Goal: Task Accomplishment & Management: Use online tool/utility

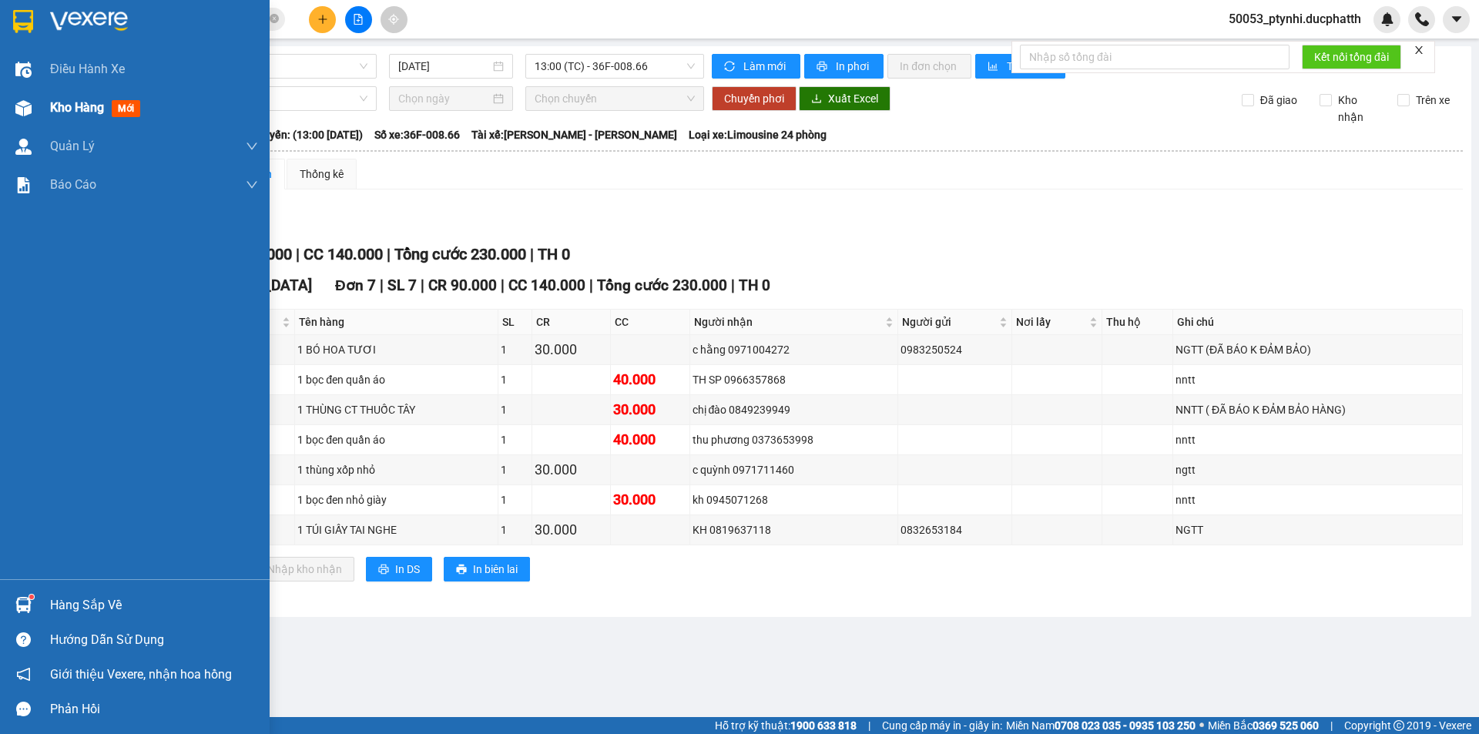
click at [18, 109] on img at bounding box center [23, 108] width 16 height 16
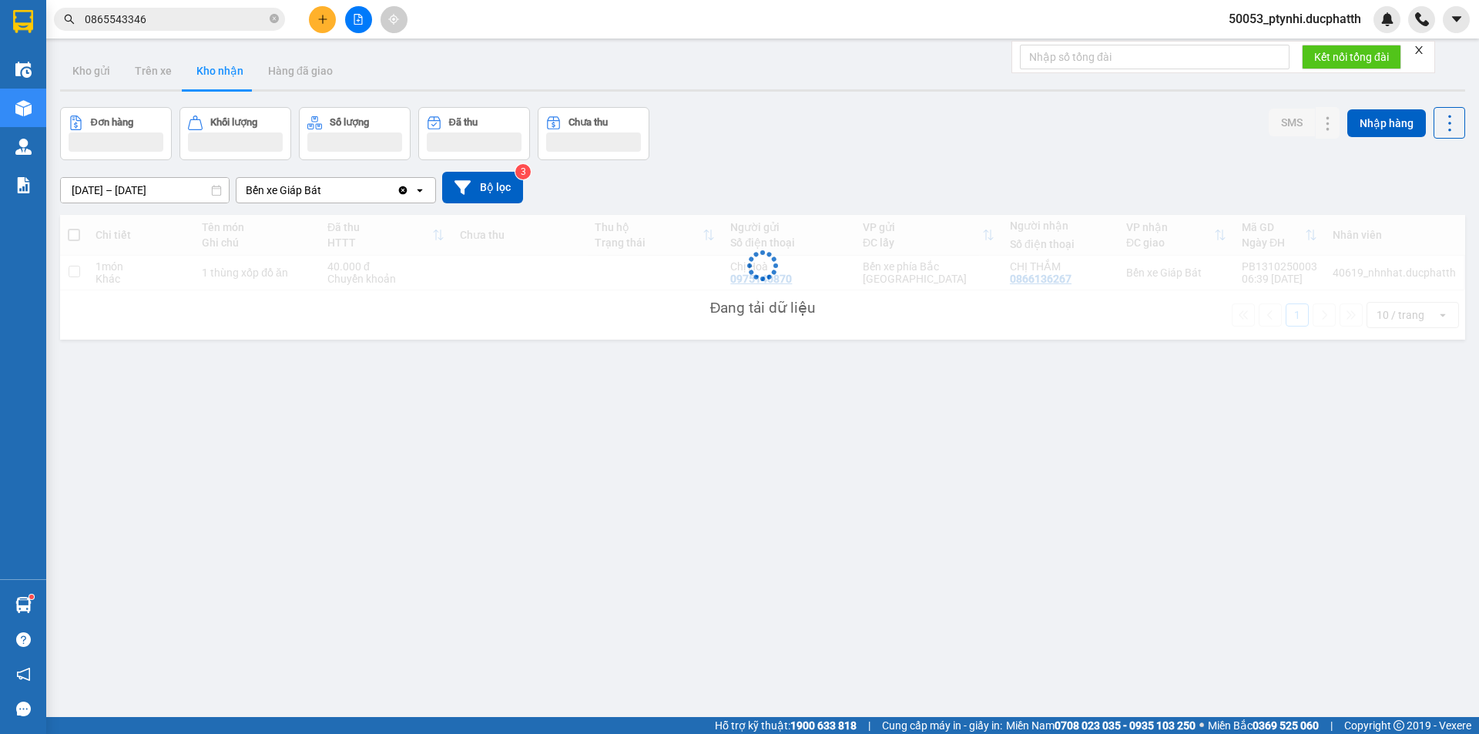
click at [509, 284] on div "Đang tải dữ liệu" at bounding box center [762, 277] width 1405 height 125
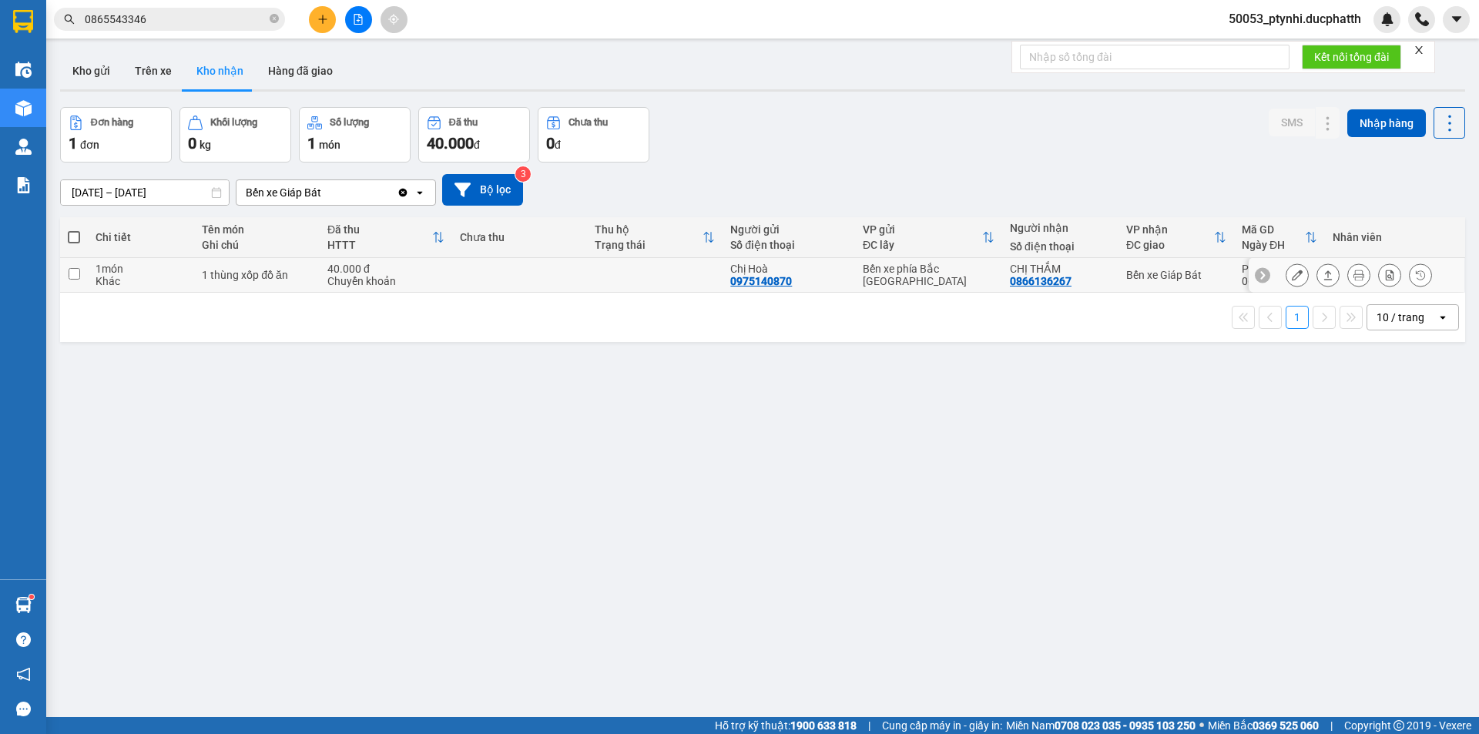
click at [509, 283] on td at bounding box center [520, 275] width 136 height 35
checkbox input "true"
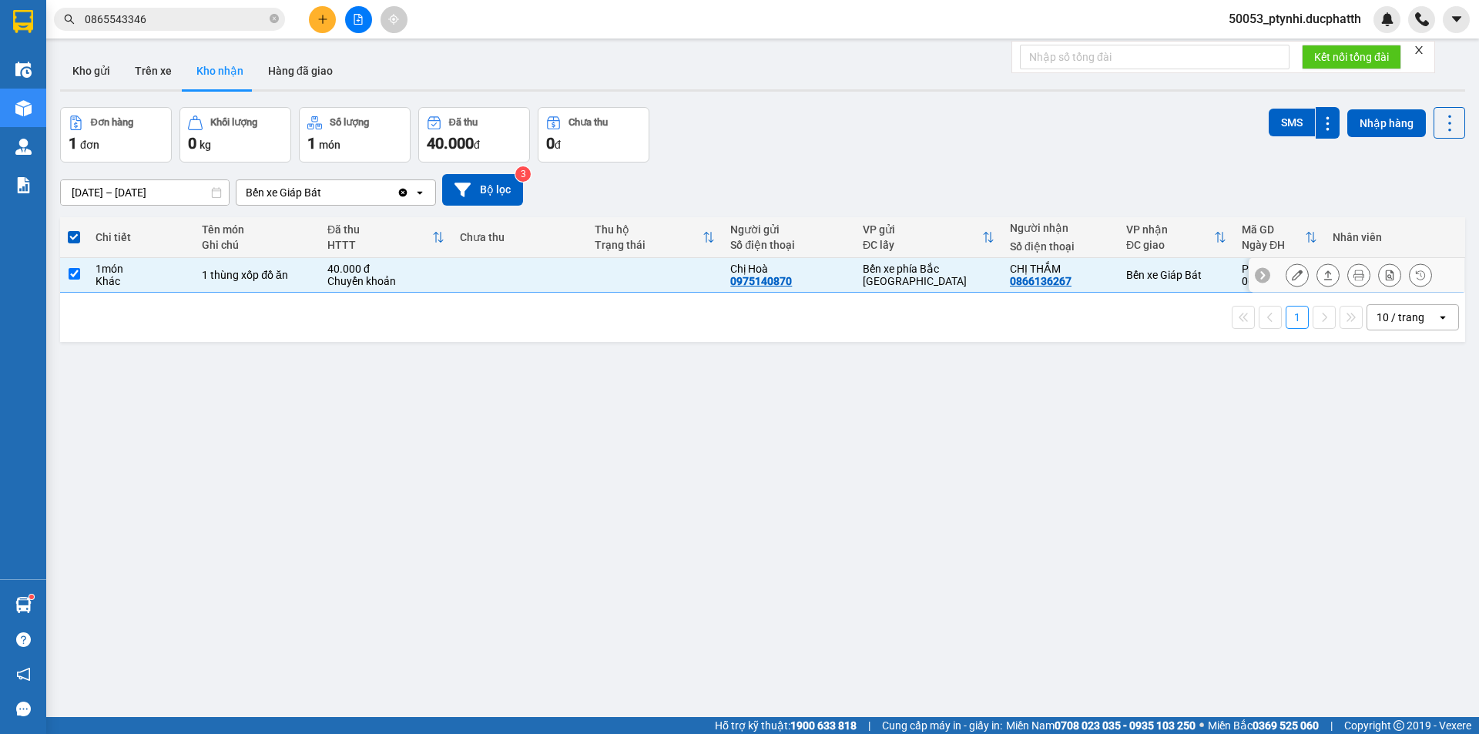
click at [1292, 271] on icon at bounding box center [1297, 275] width 11 height 11
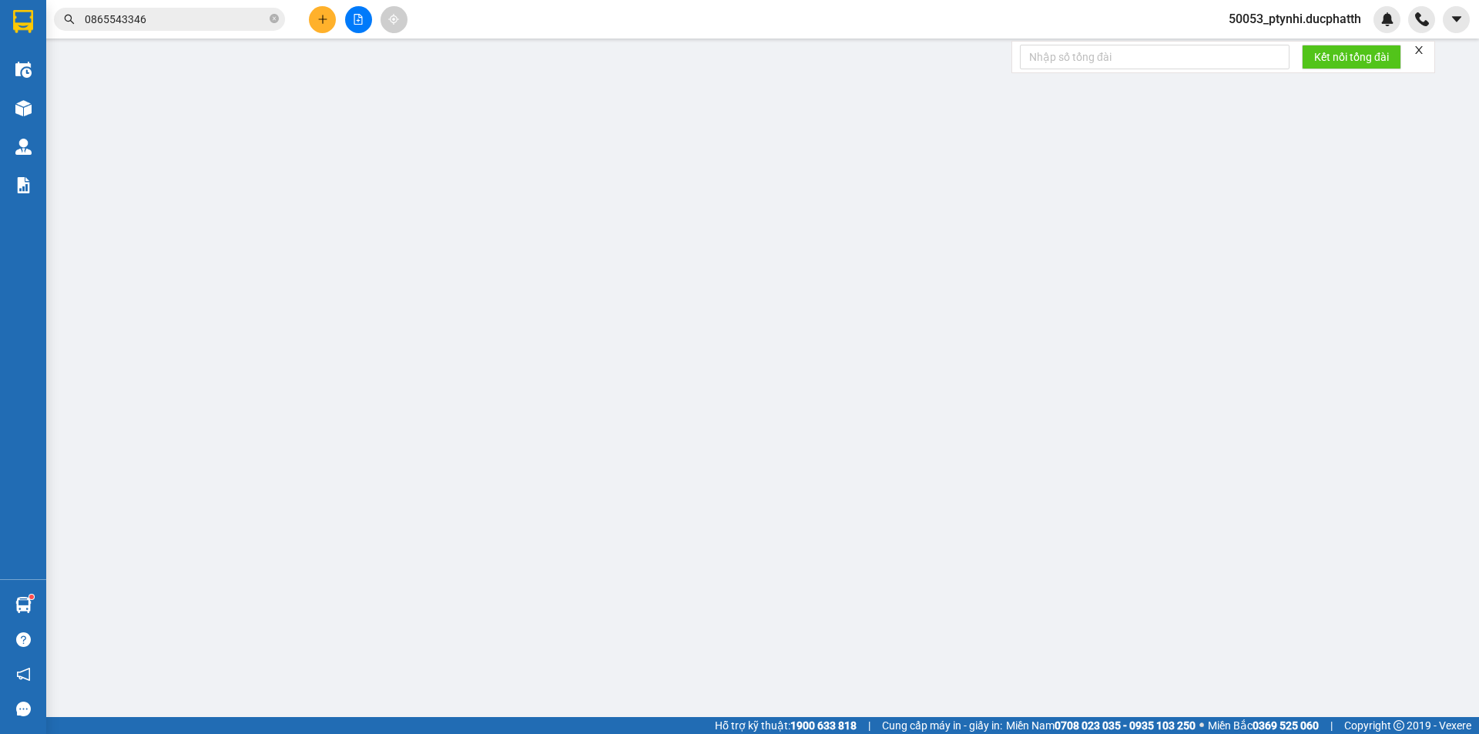
type input "0975140870"
type input "Chị Hoà"
type input "0866136267"
type input "CHỊ THẮM"
type input "CK 6H39 [DATE] (VTB) LE THI HOA"
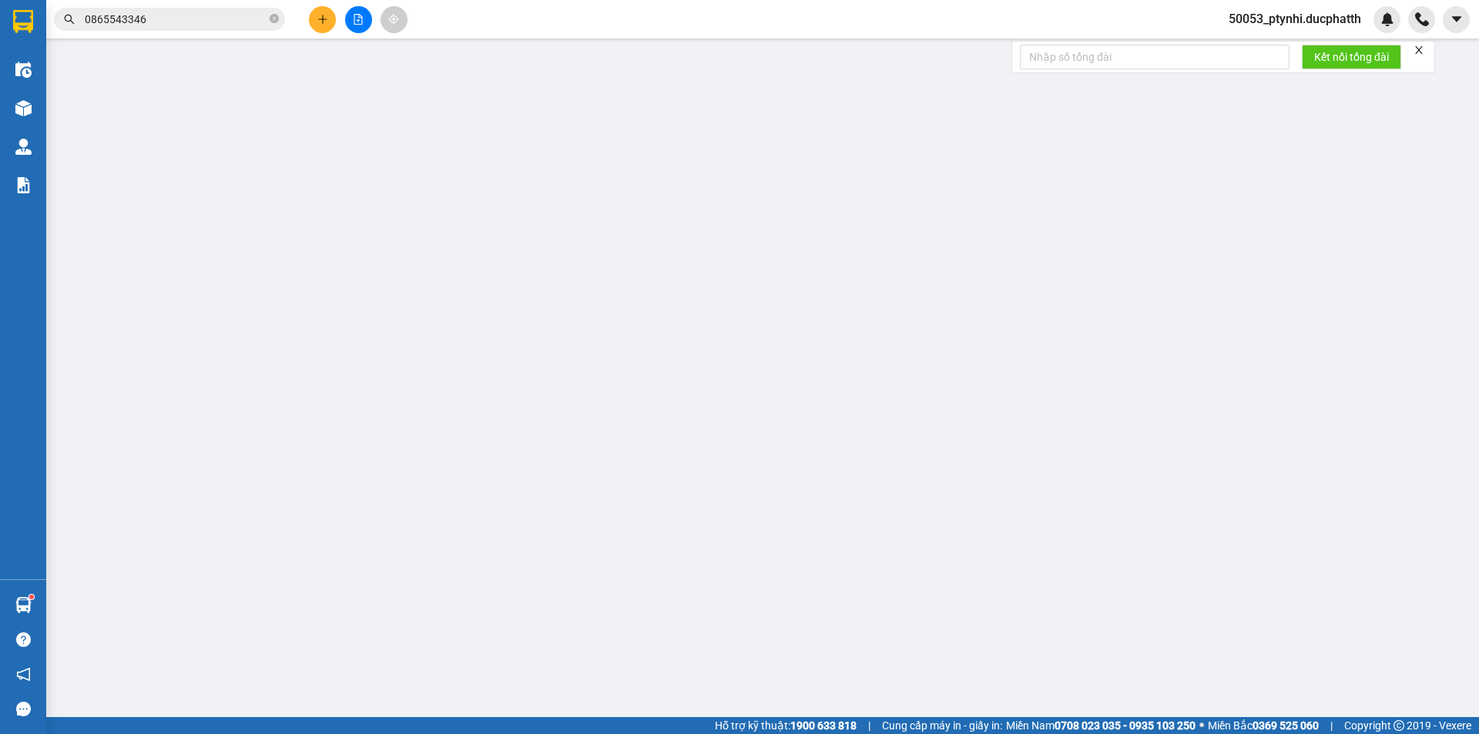
type input "0"
type input "40.000"
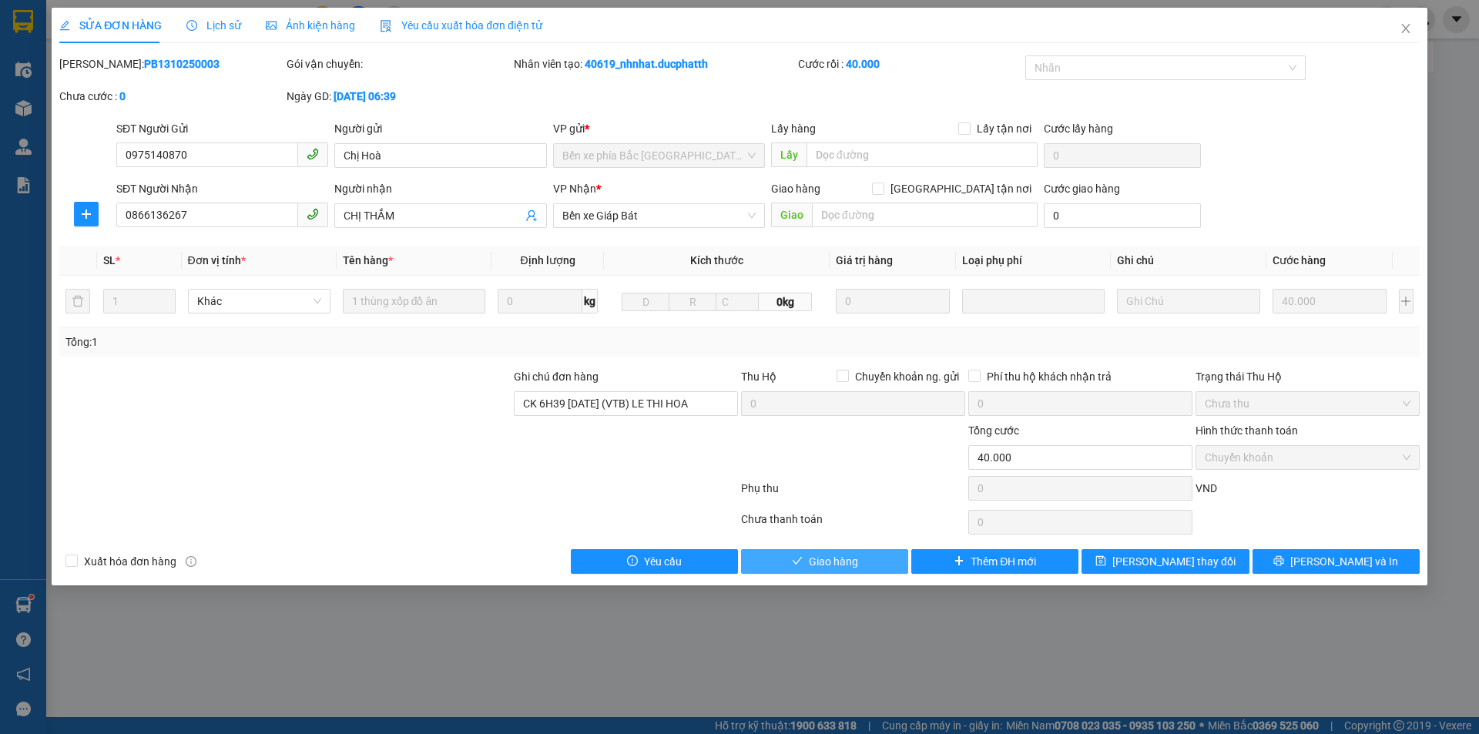
click at [834, 562] on span "Giao hàng" at bounding box center [833, 561] width 49 height 17
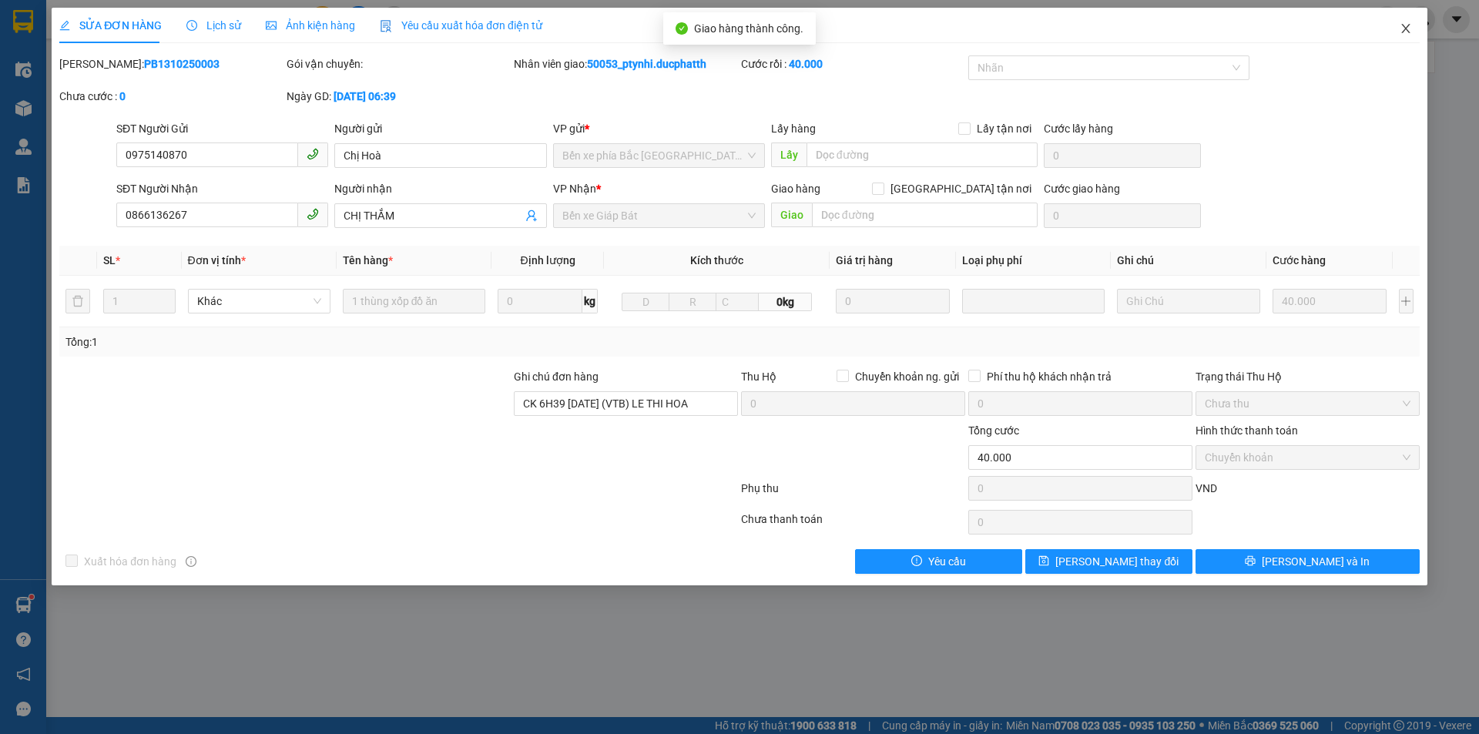
click at [1421, 31] on span "Close" at bounding box center [1406, 29] width 43 height 43
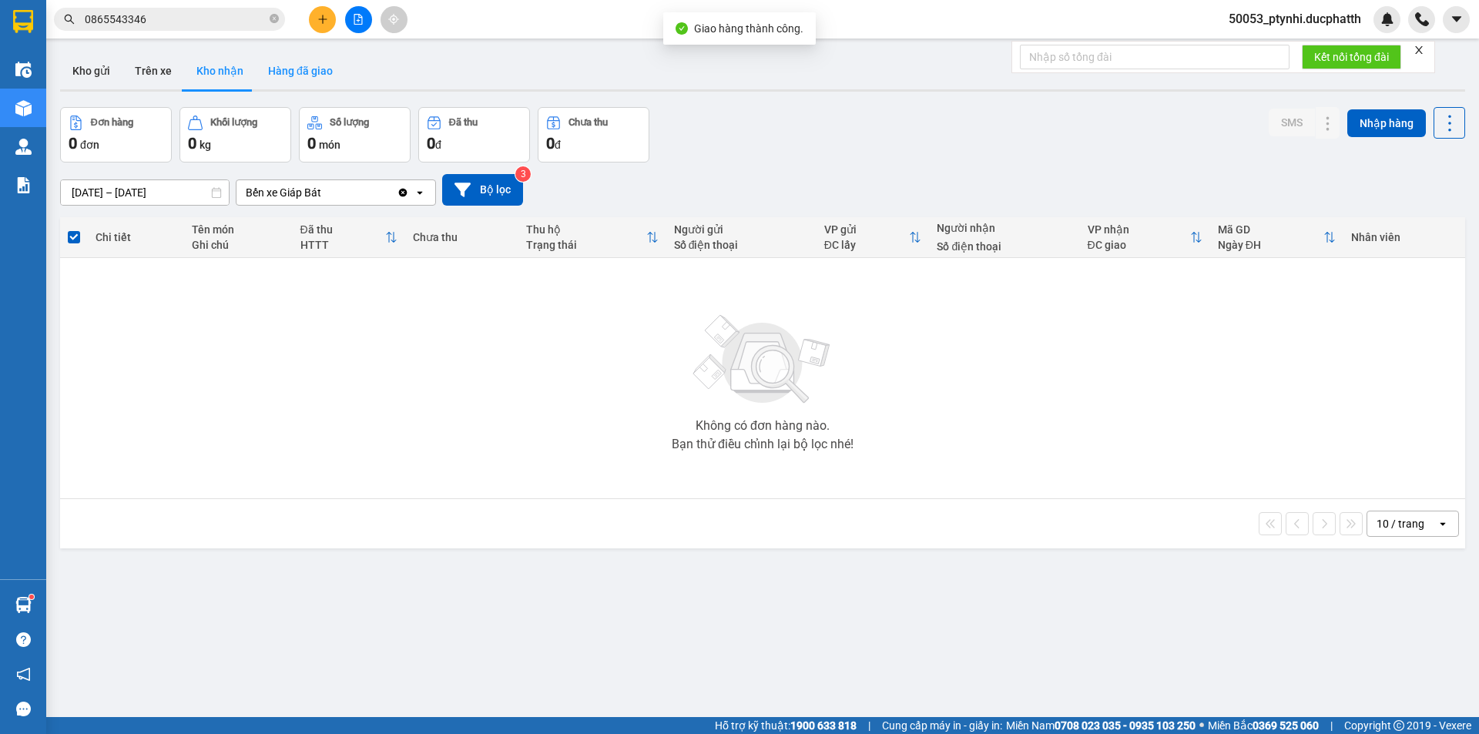
click at [284, 72] on button "Hàng đã giao" at bounding box center [300, 70] width 89 height 37
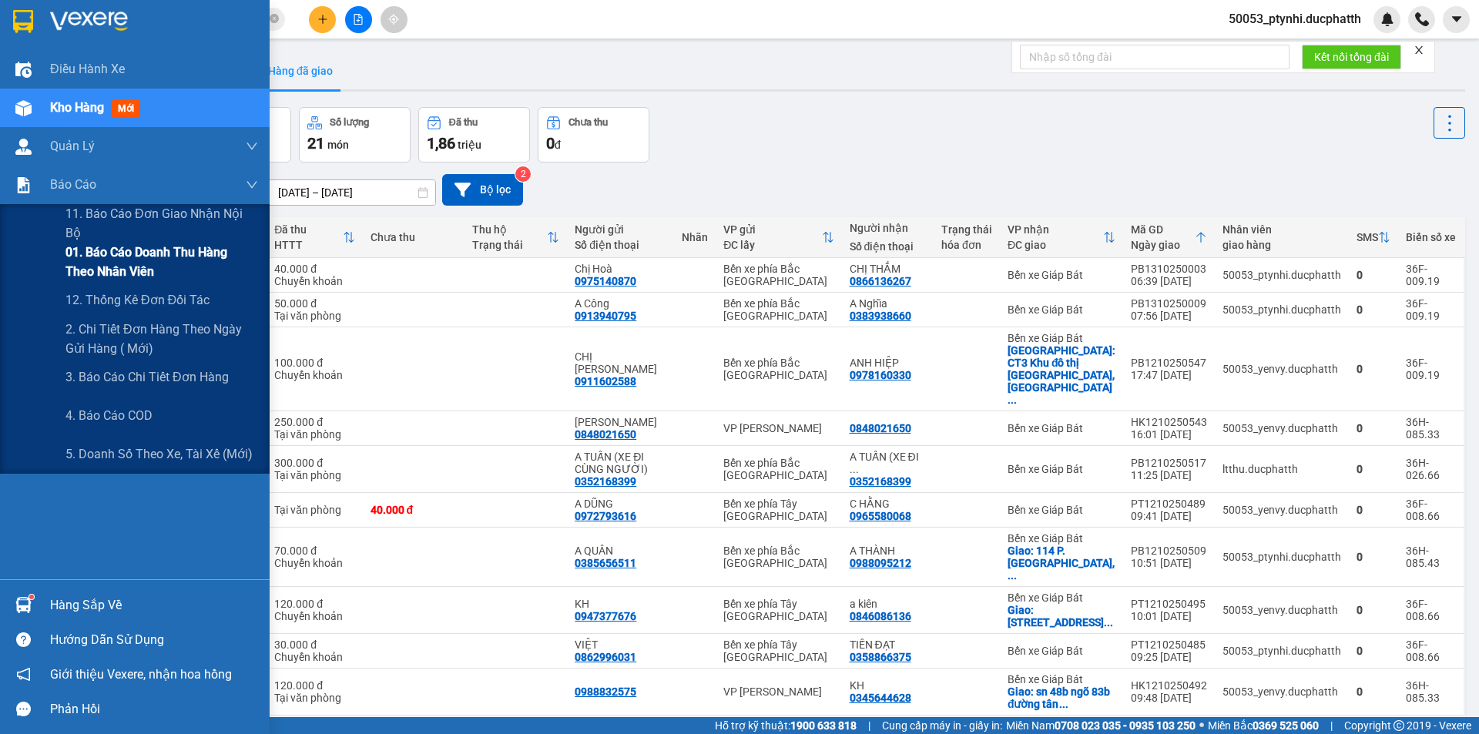
click at [90, 260] on span "01. Báo cáo doanh thu hàng theo nhân viên" at bounding box center [161, 262] width 193 height 39
